Goal: Information Seeking & Learning: Learn about a topic

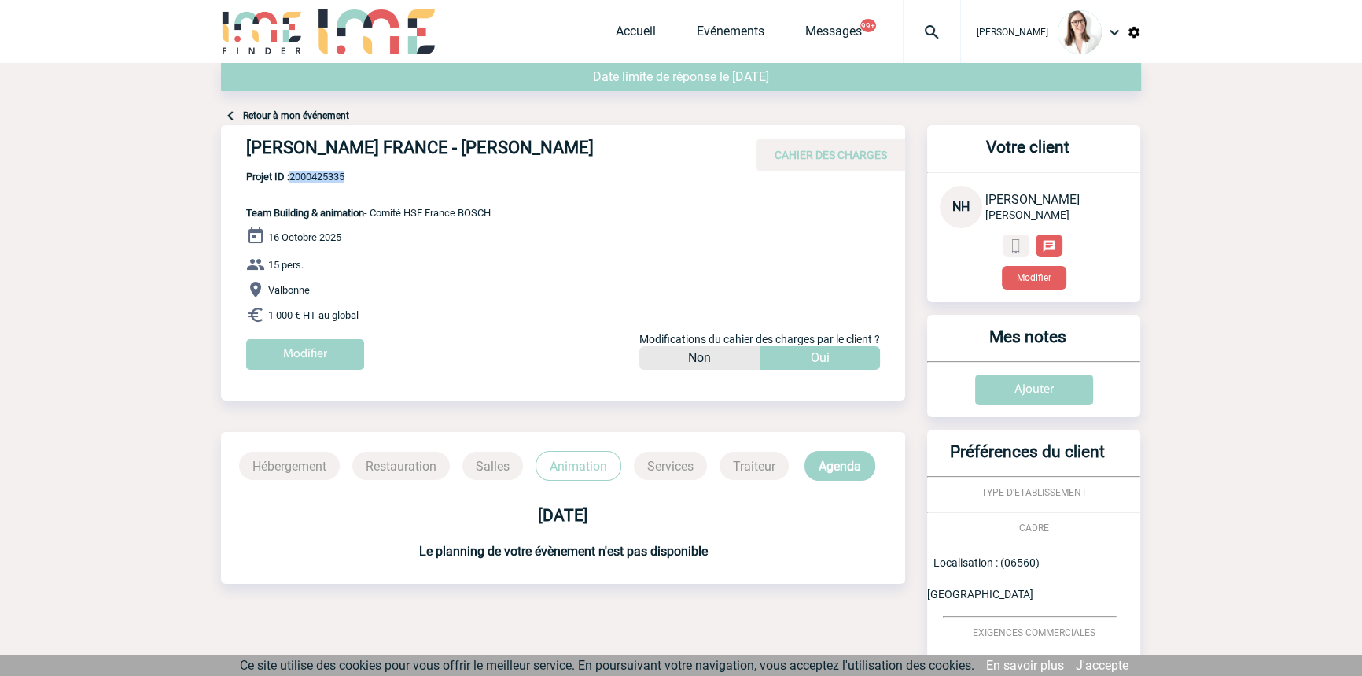
click at [904, 35] on img at bounding box center [932, 32] width 57 height 19
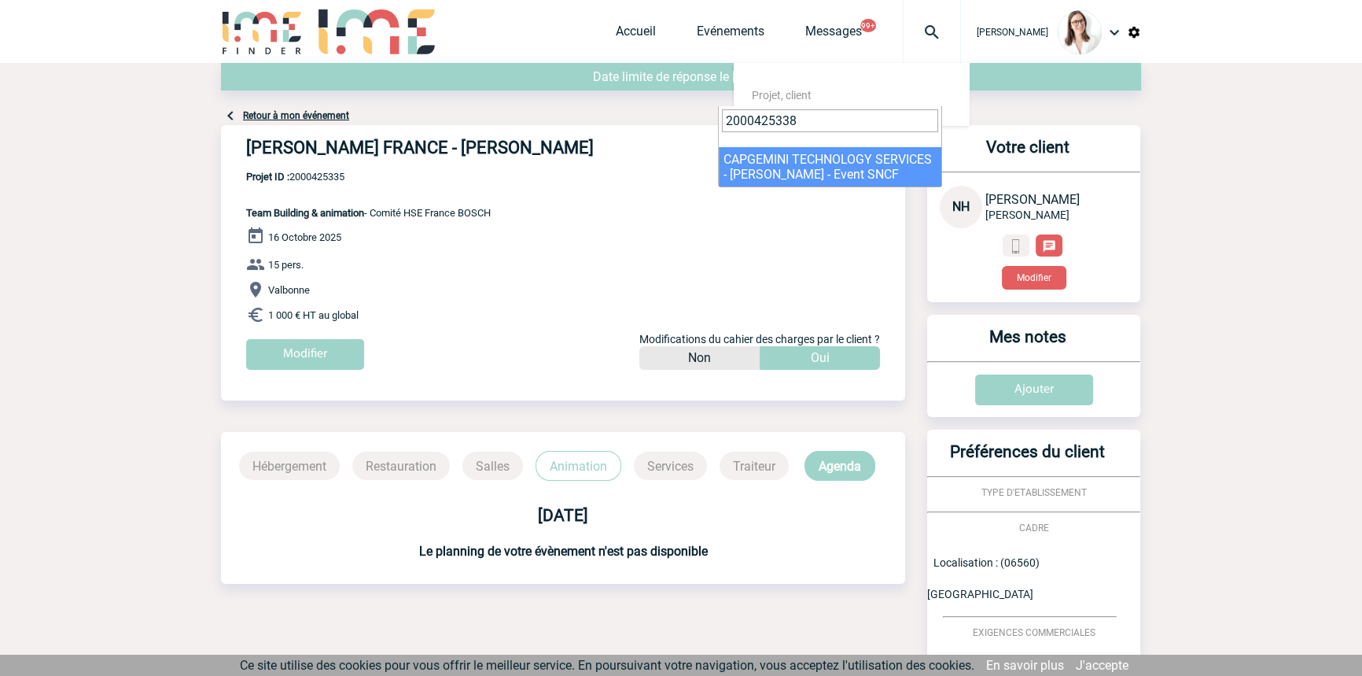
type input "2000425338"
select select "24839"
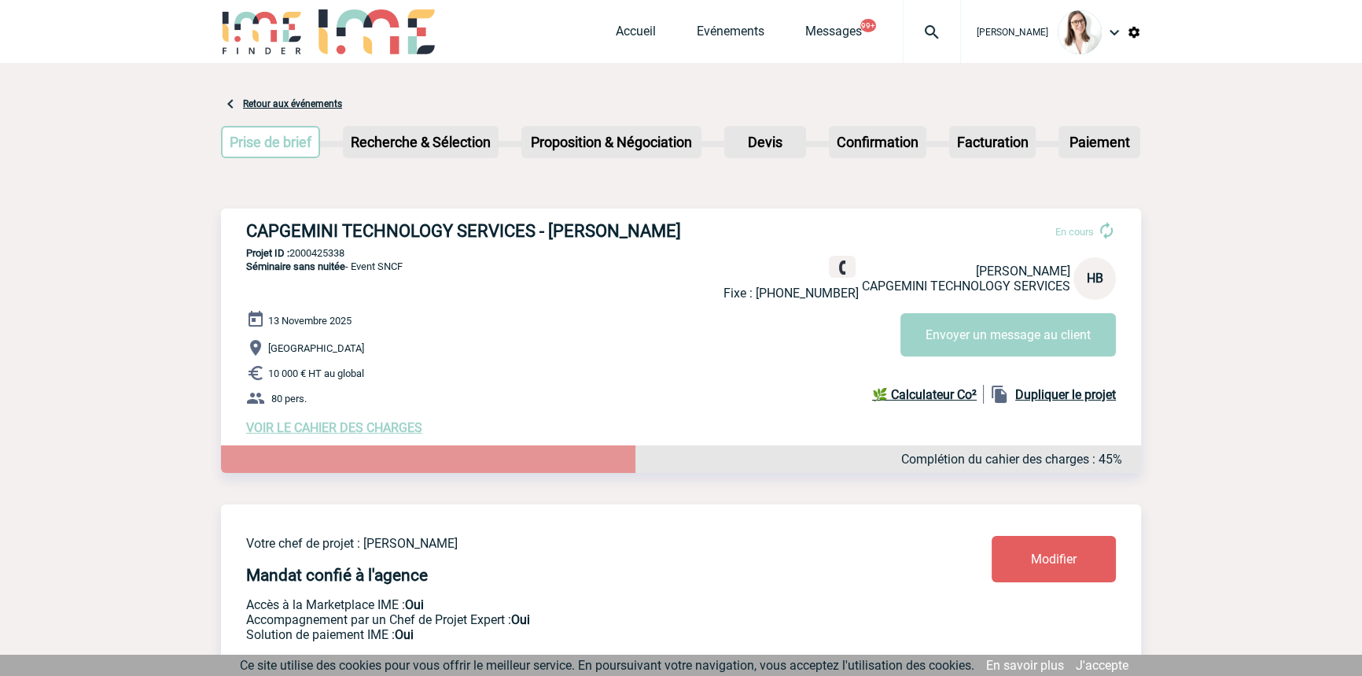
click at [925, 24] on img at bounding box center [932, 32] width 57 height 19
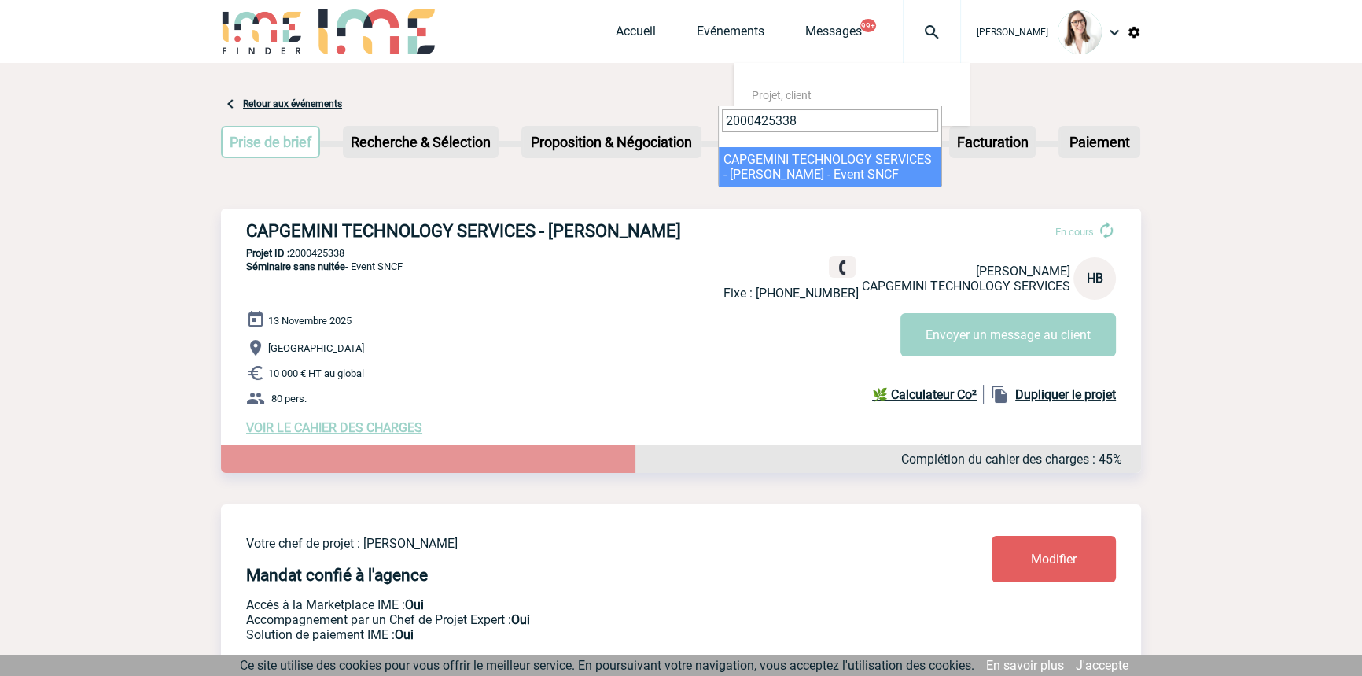
type input "2000425338"
select select "24839"
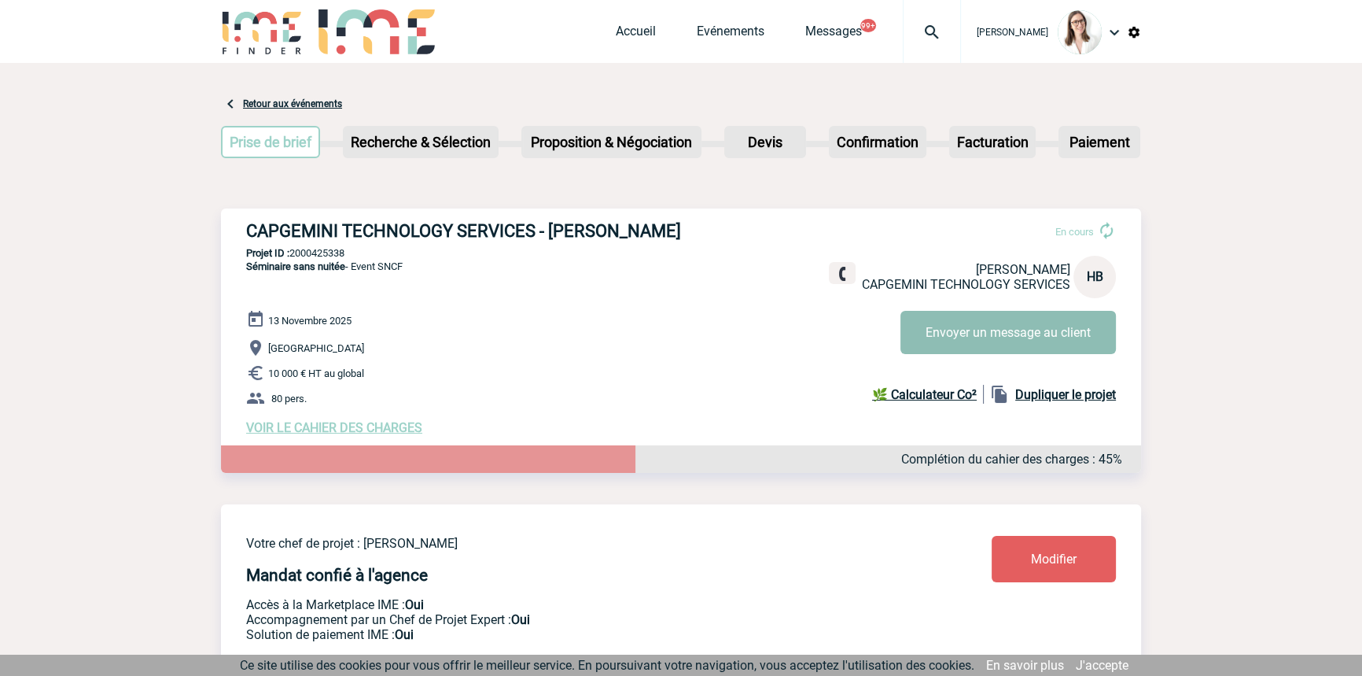
click at [937, 321] on button "Envoyer un message au client" at bounding box center [1009, 332] width 216 height 43
drag, startPoint x: 342, startPoint y: 429, endPoint x: 342, endPoint y: 437, distance: 8.7
click at [342, 429] on span "VOIR LE CAHIER DES CHARGES" at bounding box center [334, 427] width 176 height 15
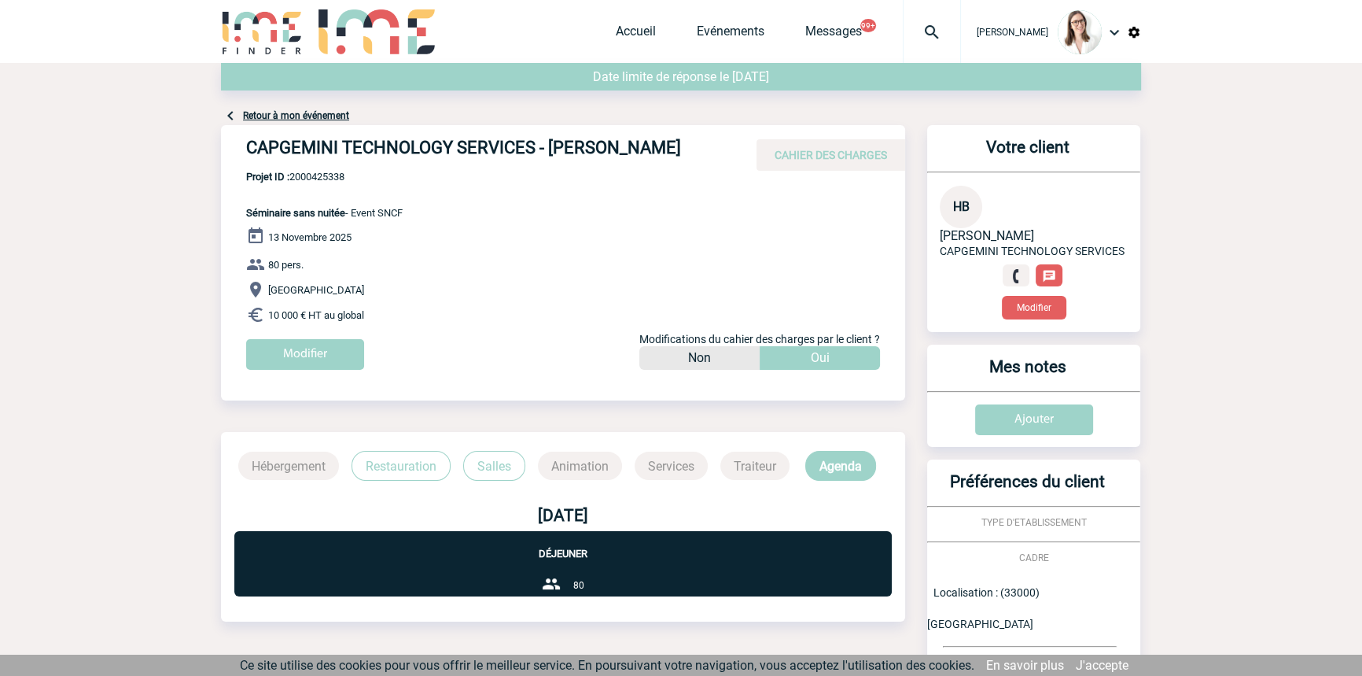
click at [415, 466] on p "Restauration" at bounding box center [401, 466] width 99 height 30
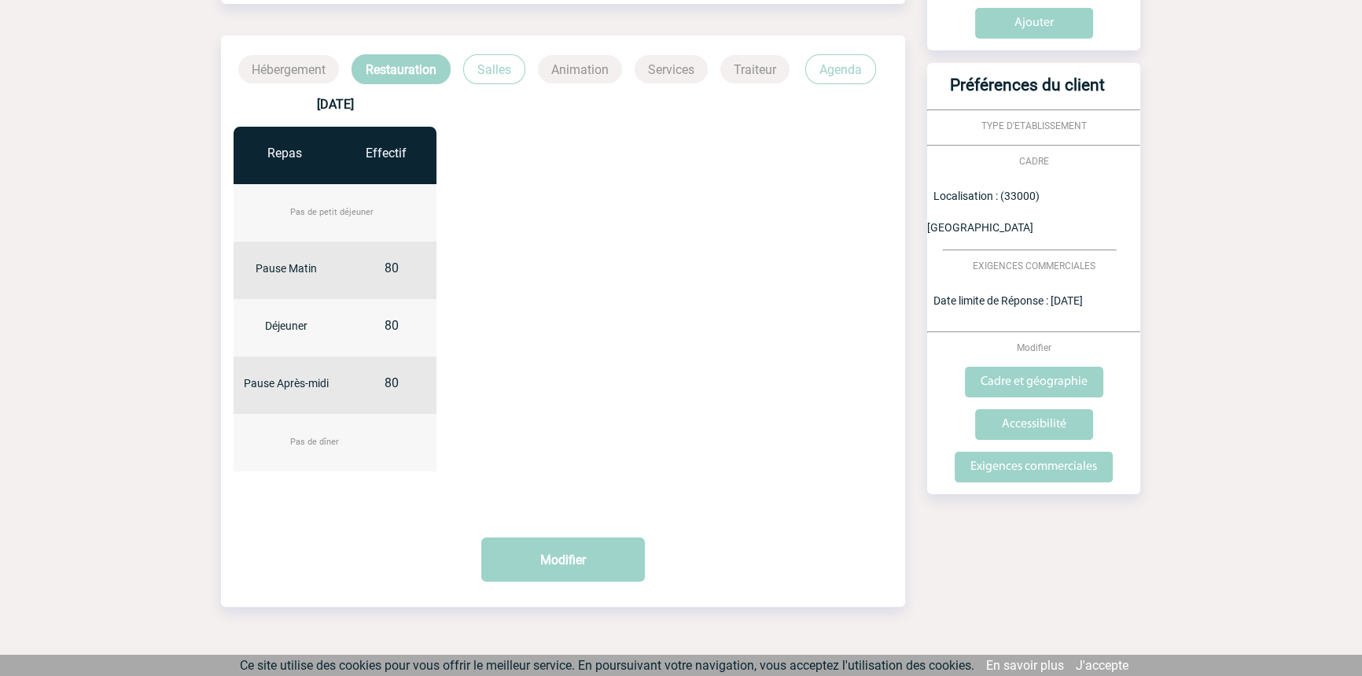
scroll to position [425, 0]
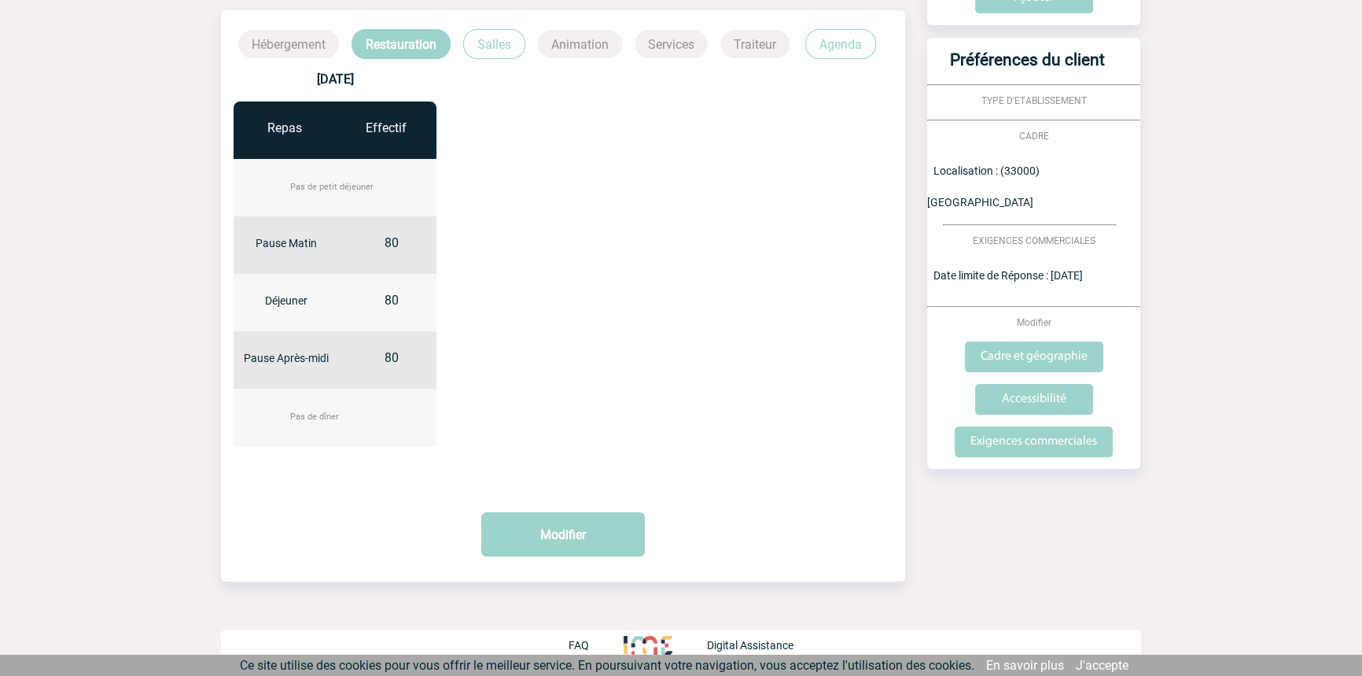
click at [492, 57] on p "Salles" at bounding box center [494, 44] width 62 height 30
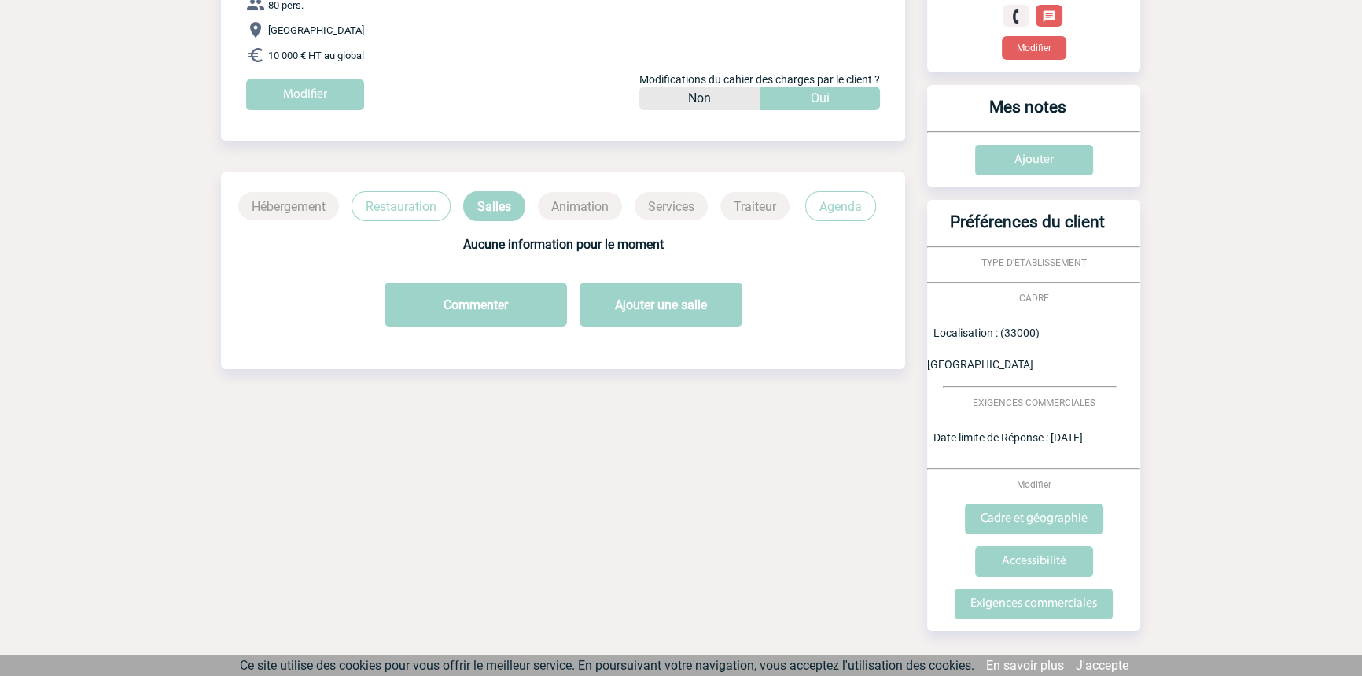
click at [835, 208] on p "Agenda" at bounding box center [840, 206] width 71 height 30
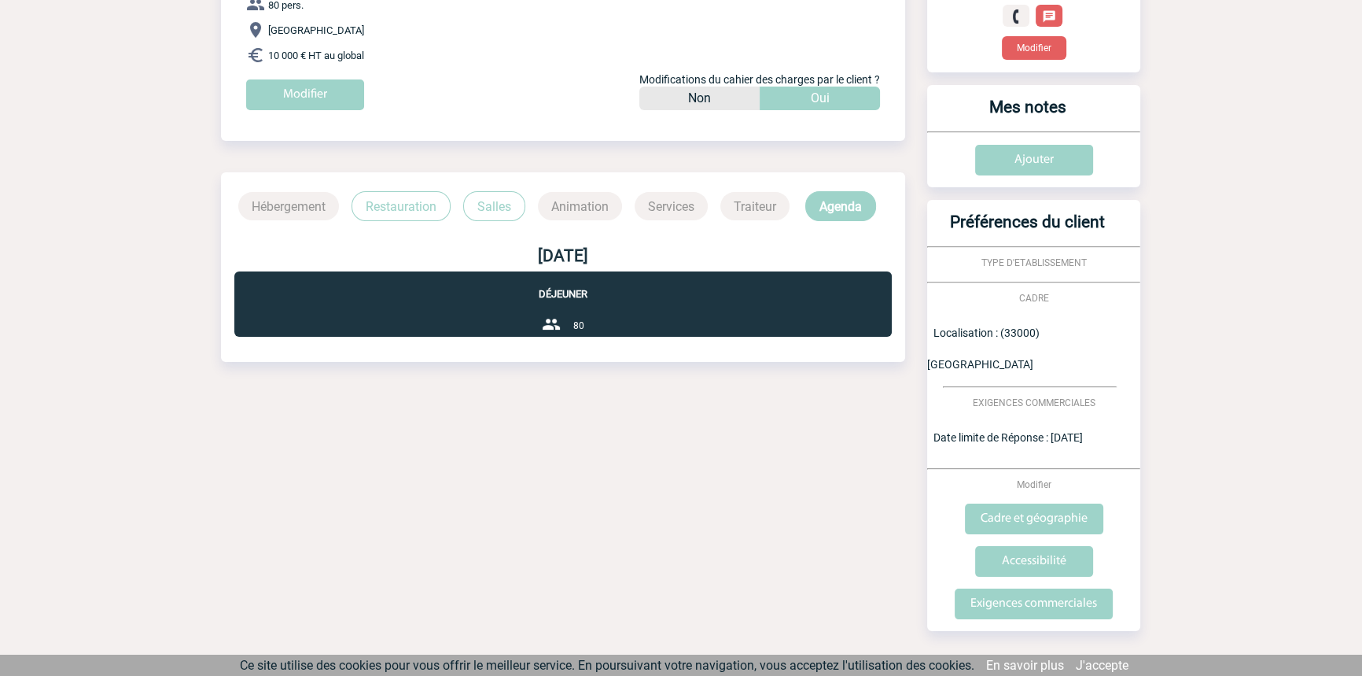
click at [378, 205] on p "Restauration" at bounding box center [401, 206] width 99 height 30
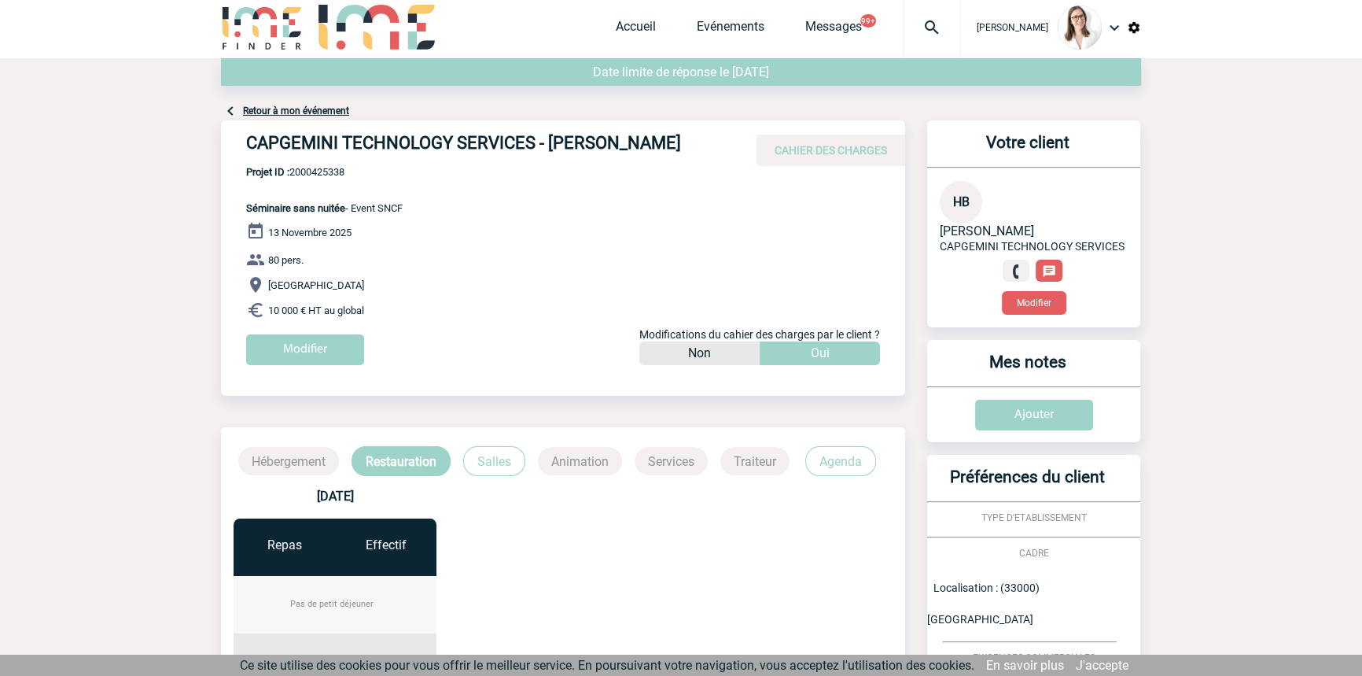
scroll to position [0, 0]
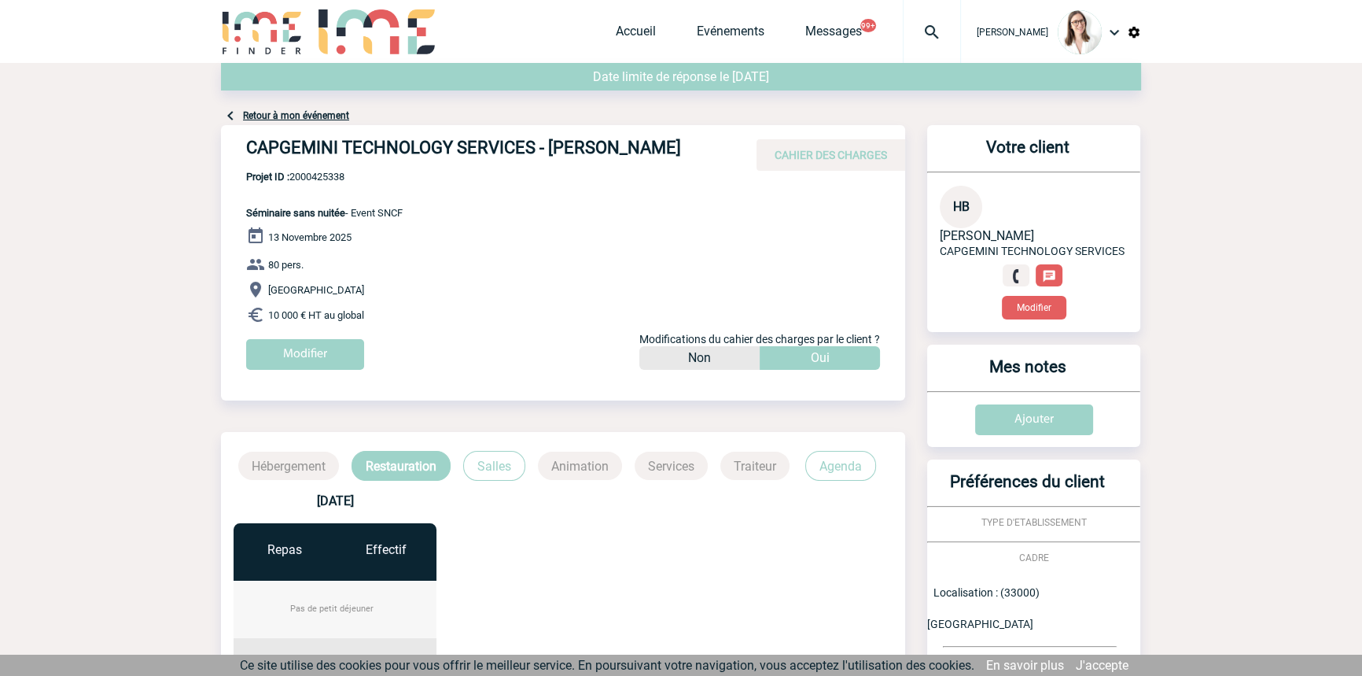
click at [340, 116] on link "Retour à mon événement" at bounding box center [296, 115] width 106 height 11
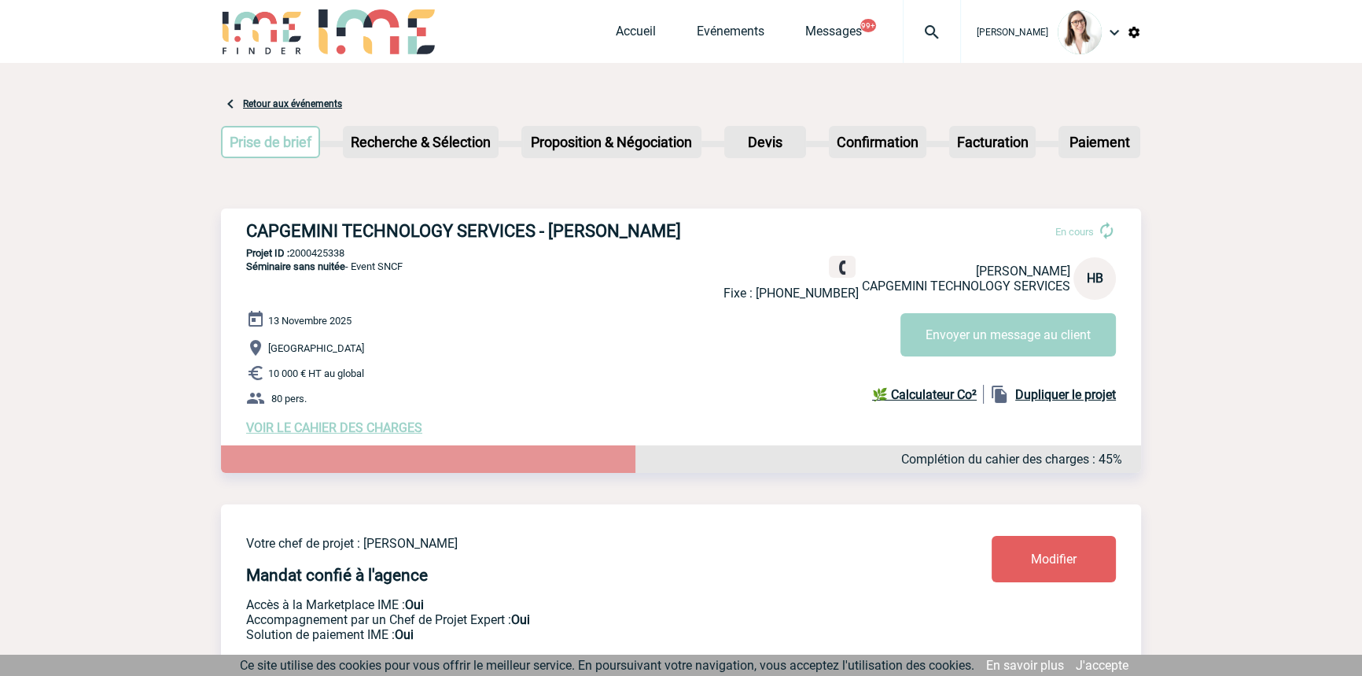
click at [903, 51] on div at bounding box center [932, 31] width 58 height 63
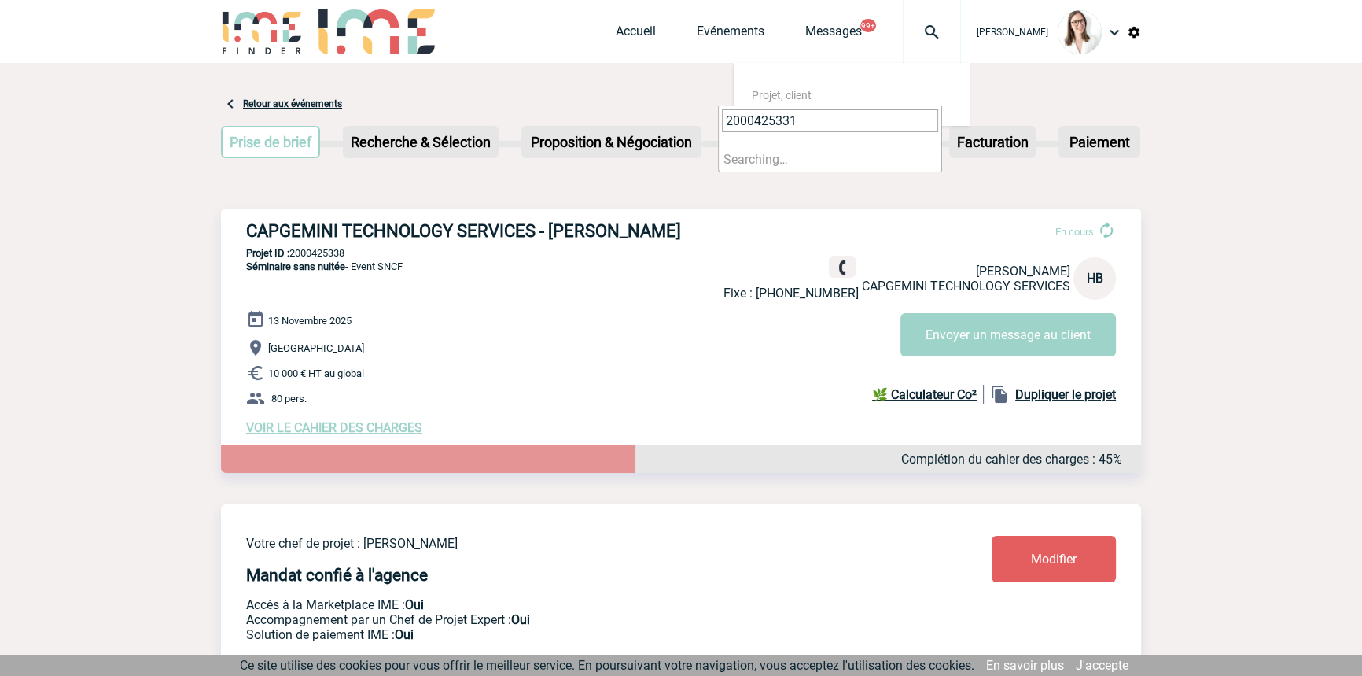
type input "2000425331"
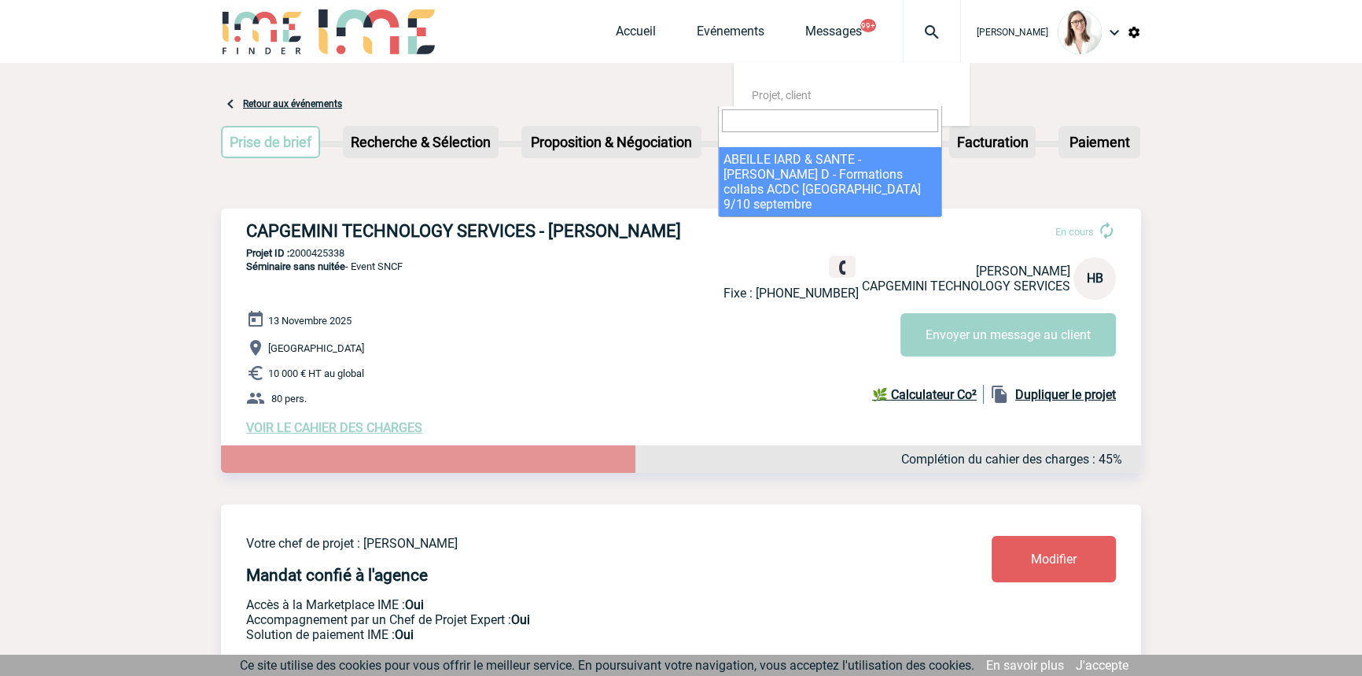
select select "24832"
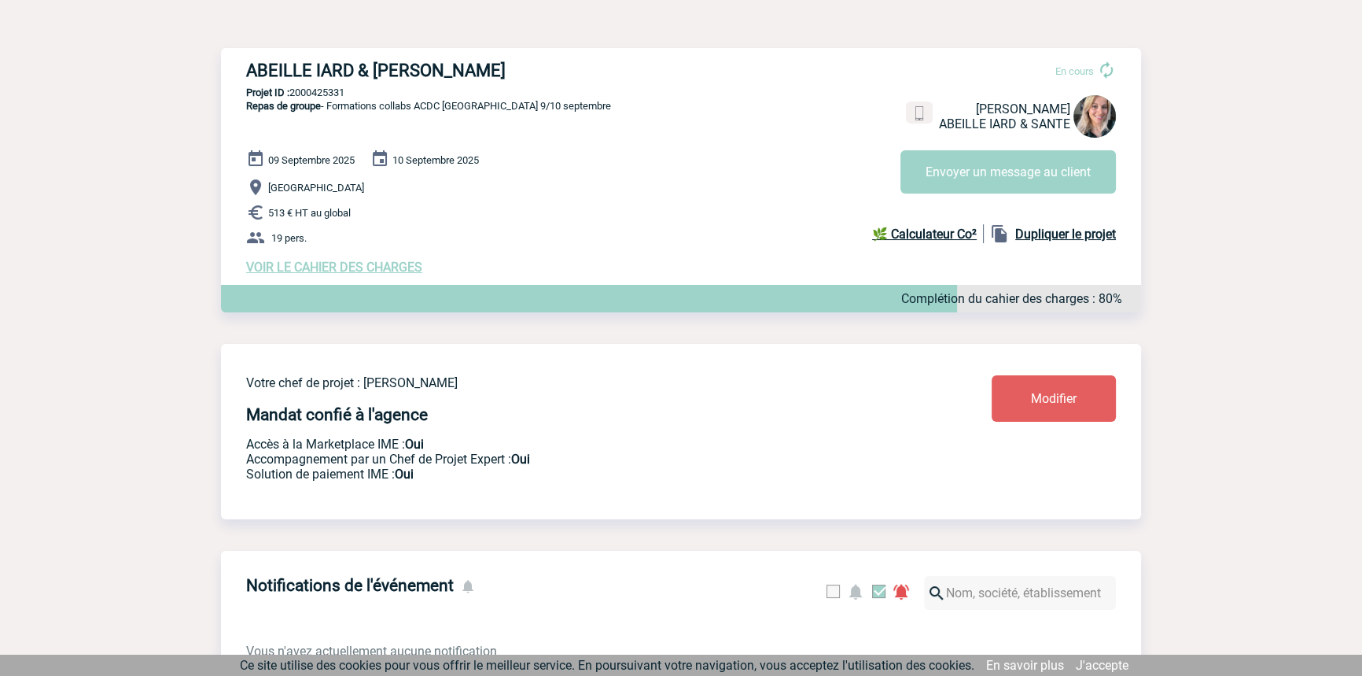
scroll to position [149, 0]
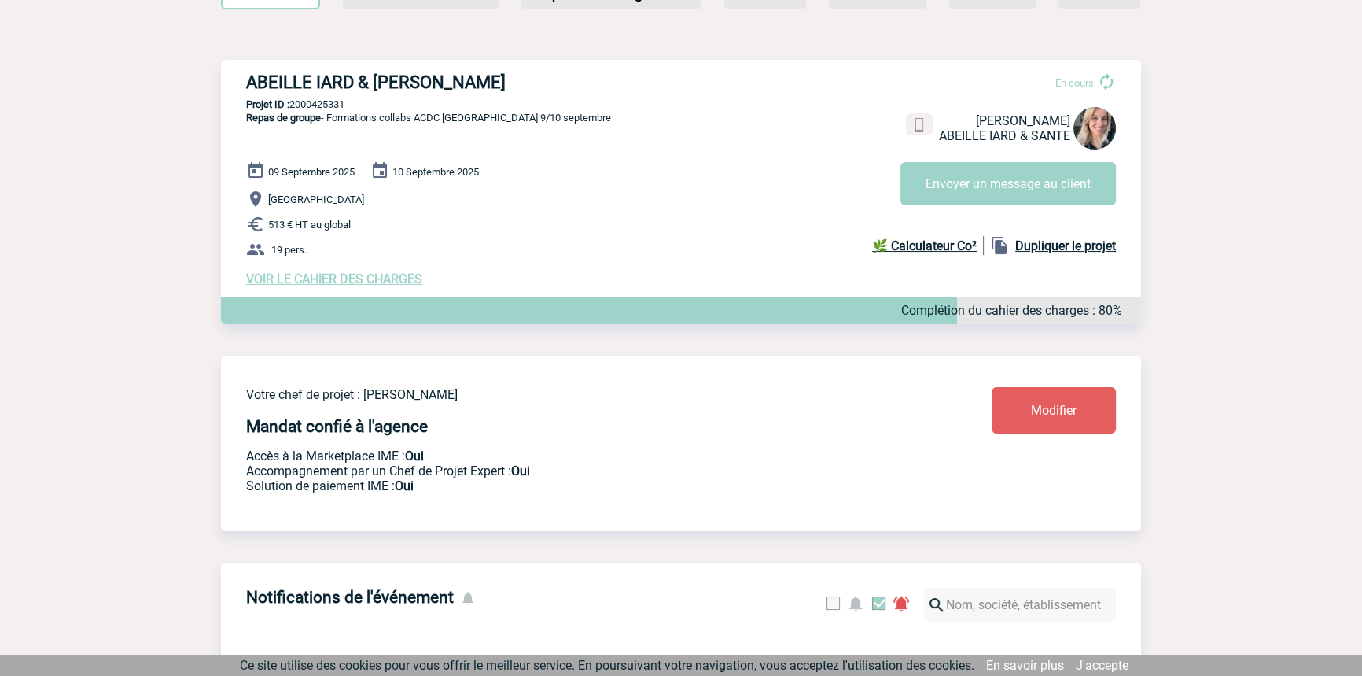
click at [400, 283] on span "VOIR LE CAHIER DES CHARGES" at bounding box center [334, 278] width 176 height 15
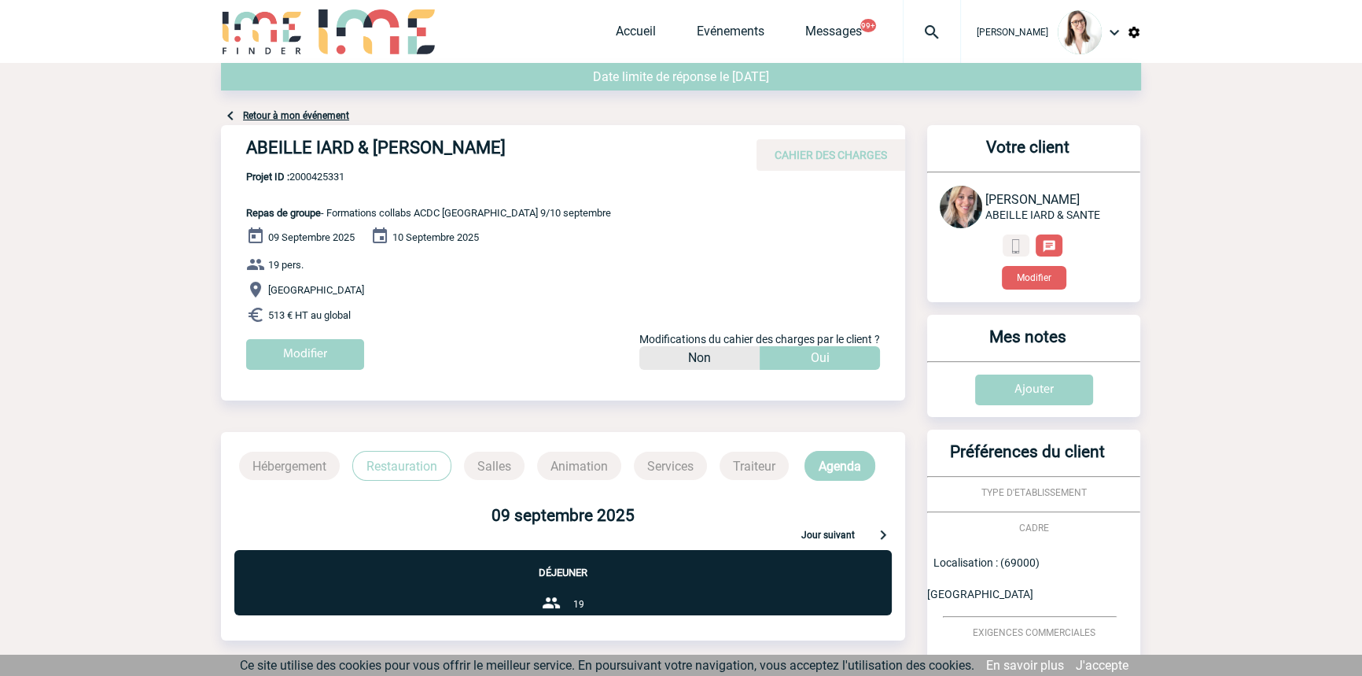
drag, startPoint x: 443, startPoint y: 444, endPoint x: 425, endPoint y: 457, distance: 22.5
click at [434, 449] on div "Hébergement Restauration Salles Animation Services Traiteur Agenda" at bounding box center [563, 456] width 684 height 49
click at [424, 459] on p "Restauration" at bounding box center [401, 466] width 99 height 30
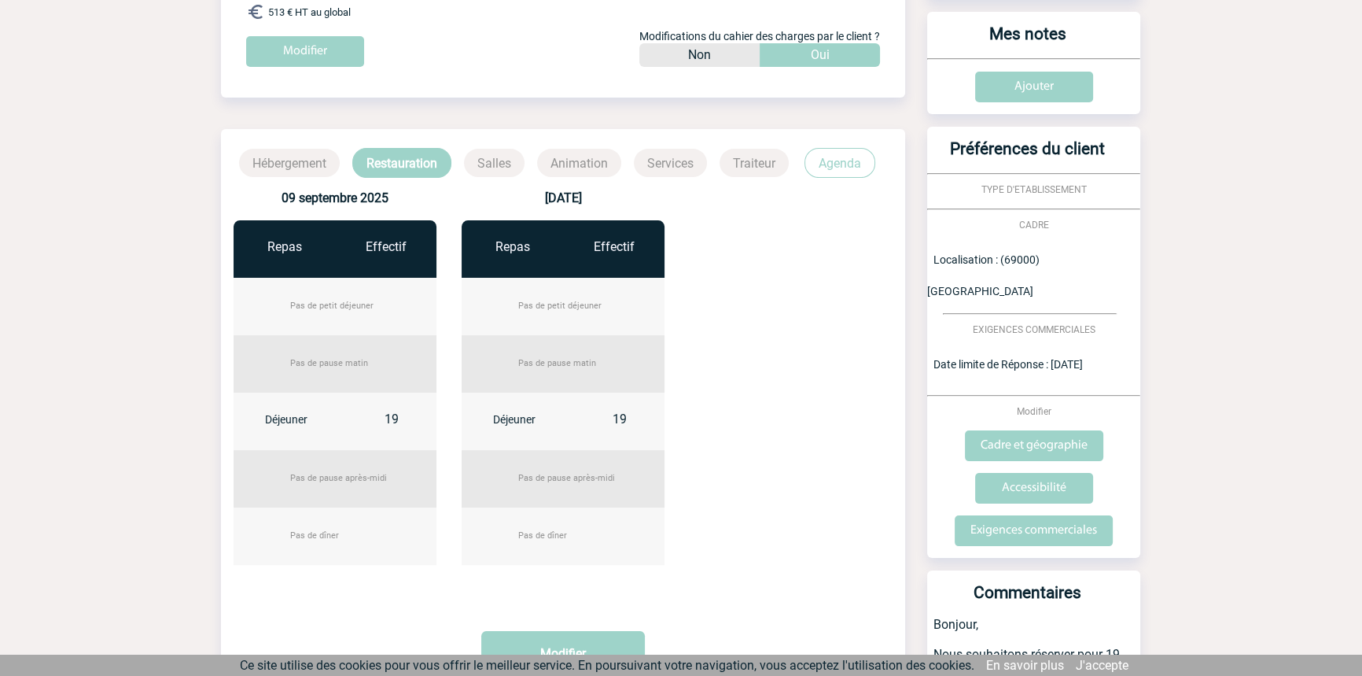
scroll to position [64, 0]
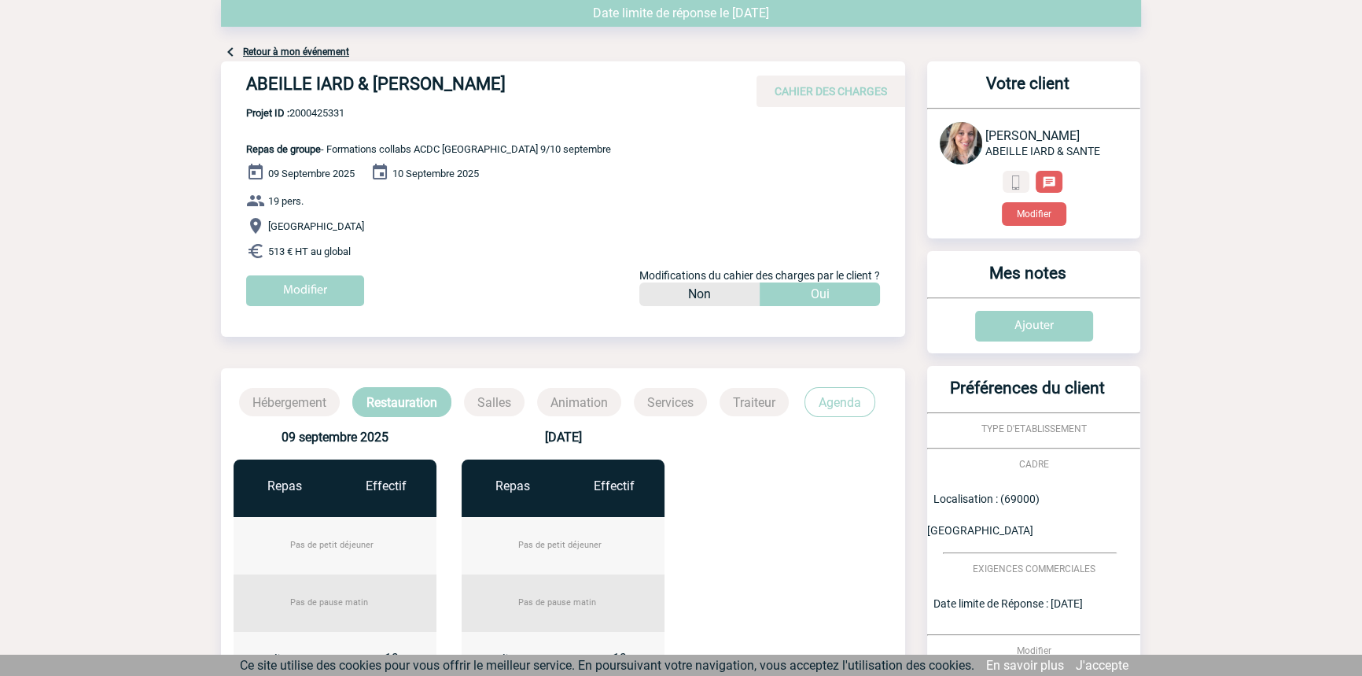
click at [319, 53] on link "Retour à mon événement" at bounding box center [296, 51] width 106 height 11
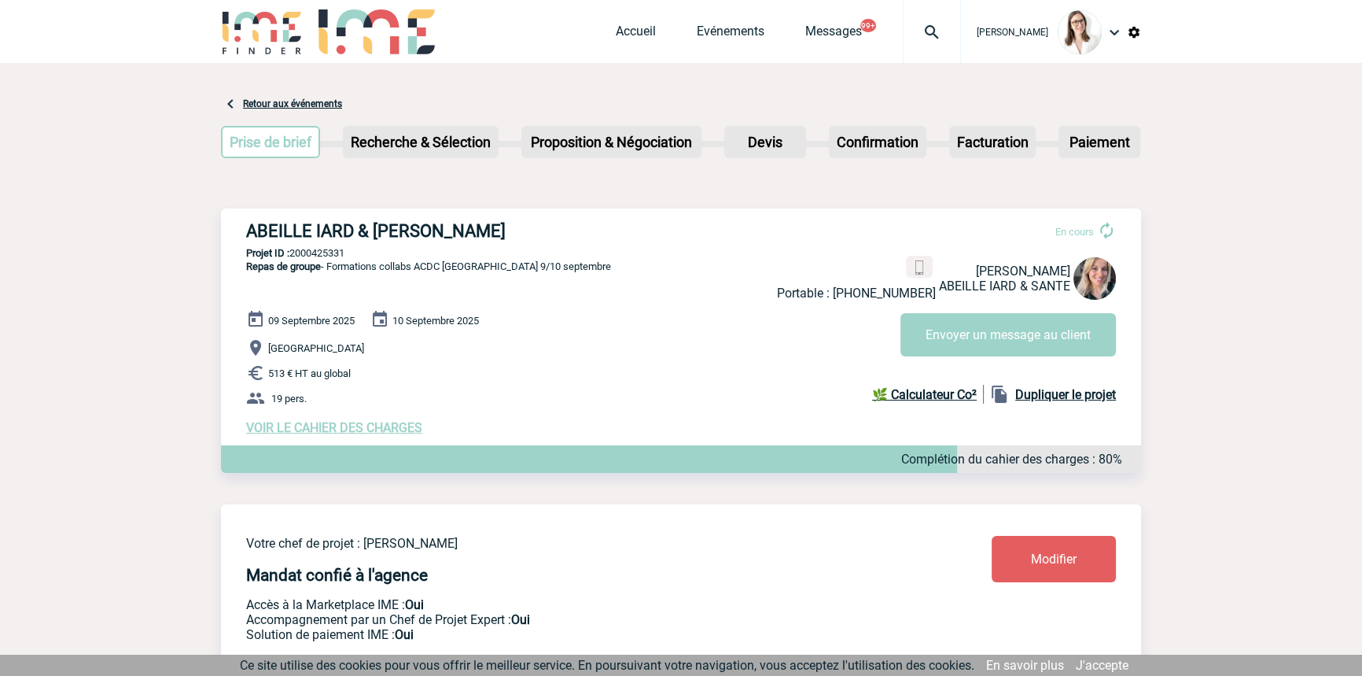
drag, startPoint x: 299, startPoint y: 427, endPoint x: 290, endPoint y: 434, distance: 11.2
click at [299, 427] on span "VOIR LE CAHIER DES CHARGES" at bounding box center [334, 427] width 176 height 15
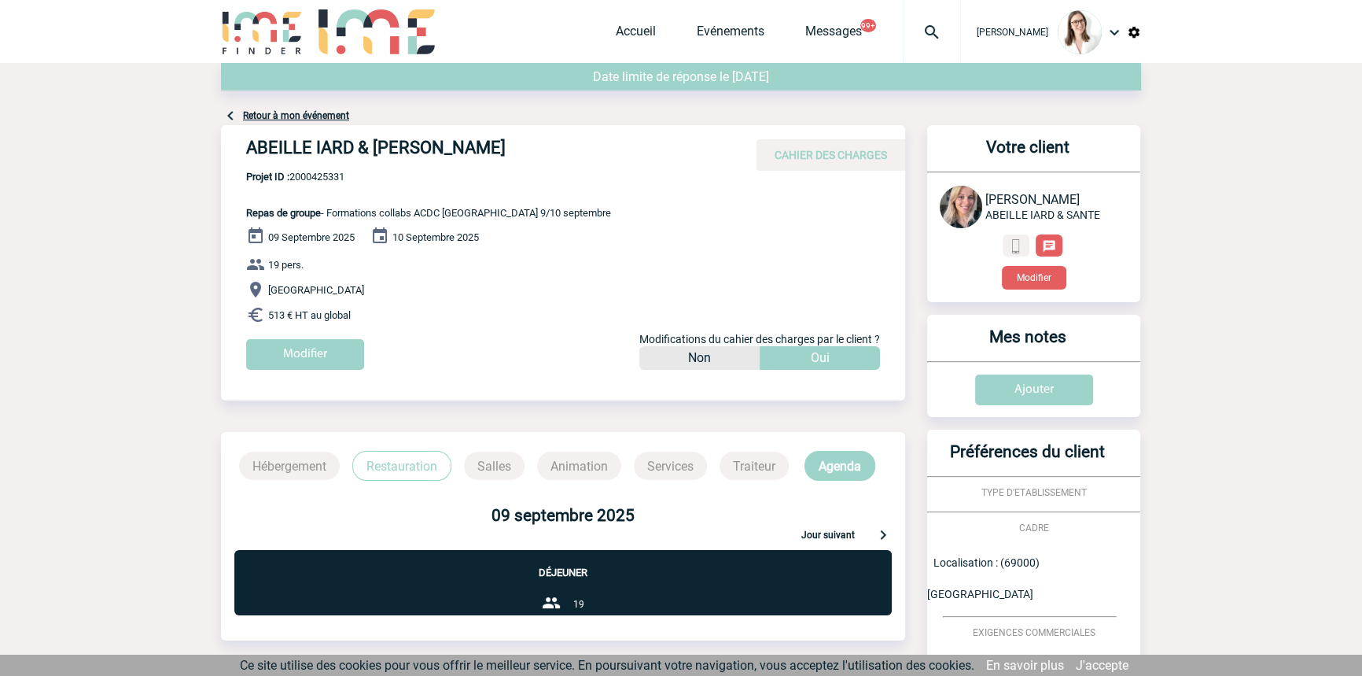
click at [334, 172] on span "Projet ID : 2000425331" at bounding box center [428, 177] width 365 height 12
copy span "2000425331"
